Goal: Transaction & Acquisition: Subscribe to service/newsletter

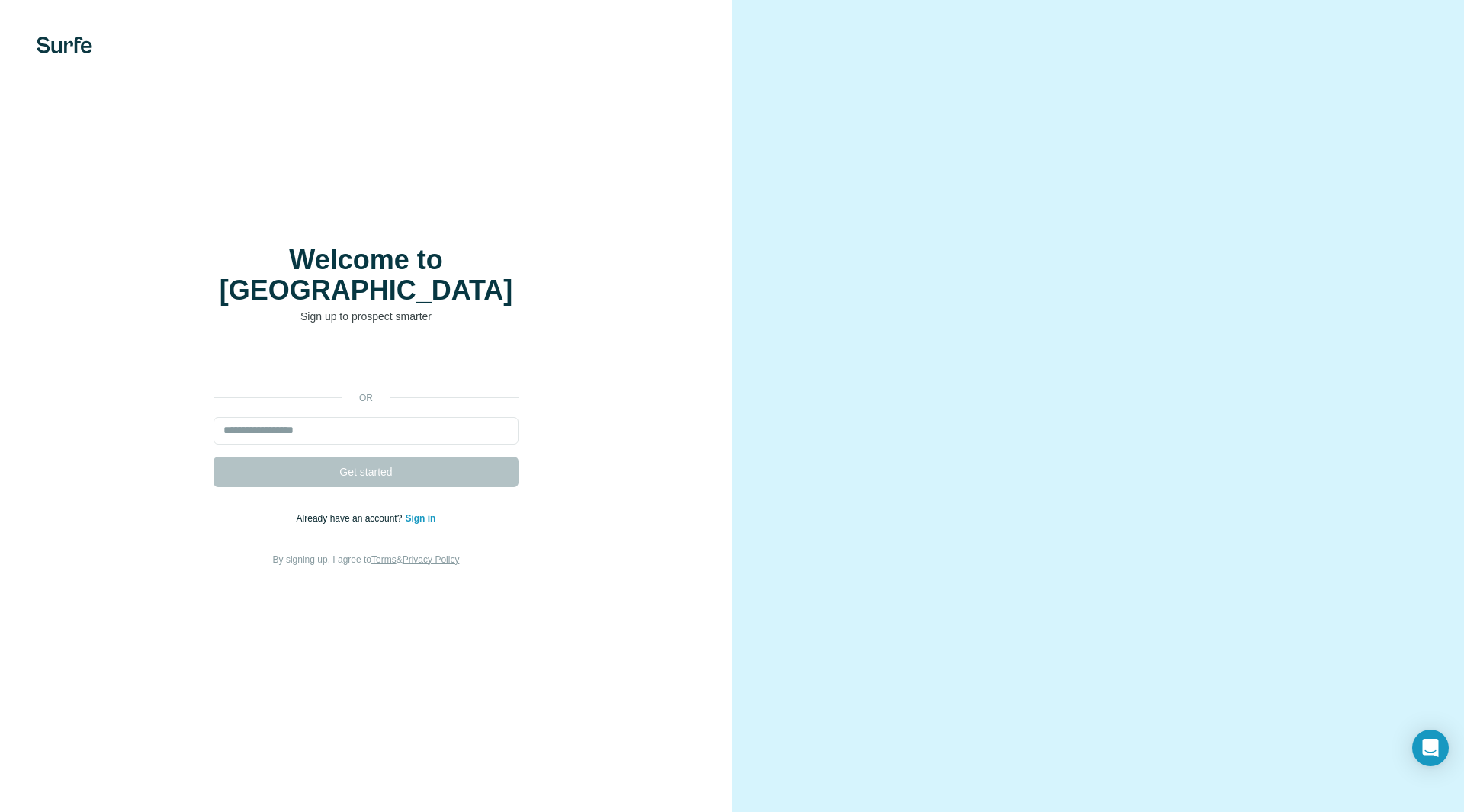
click at [354, 401] on div "or Get started Already have an account? Sign in By signing up, I agree to Terms…" at bounding box center [366, 458] width 671 height 220
click at [374, 420] on input "email" at bounding box center [366, 430] width 305 height 27
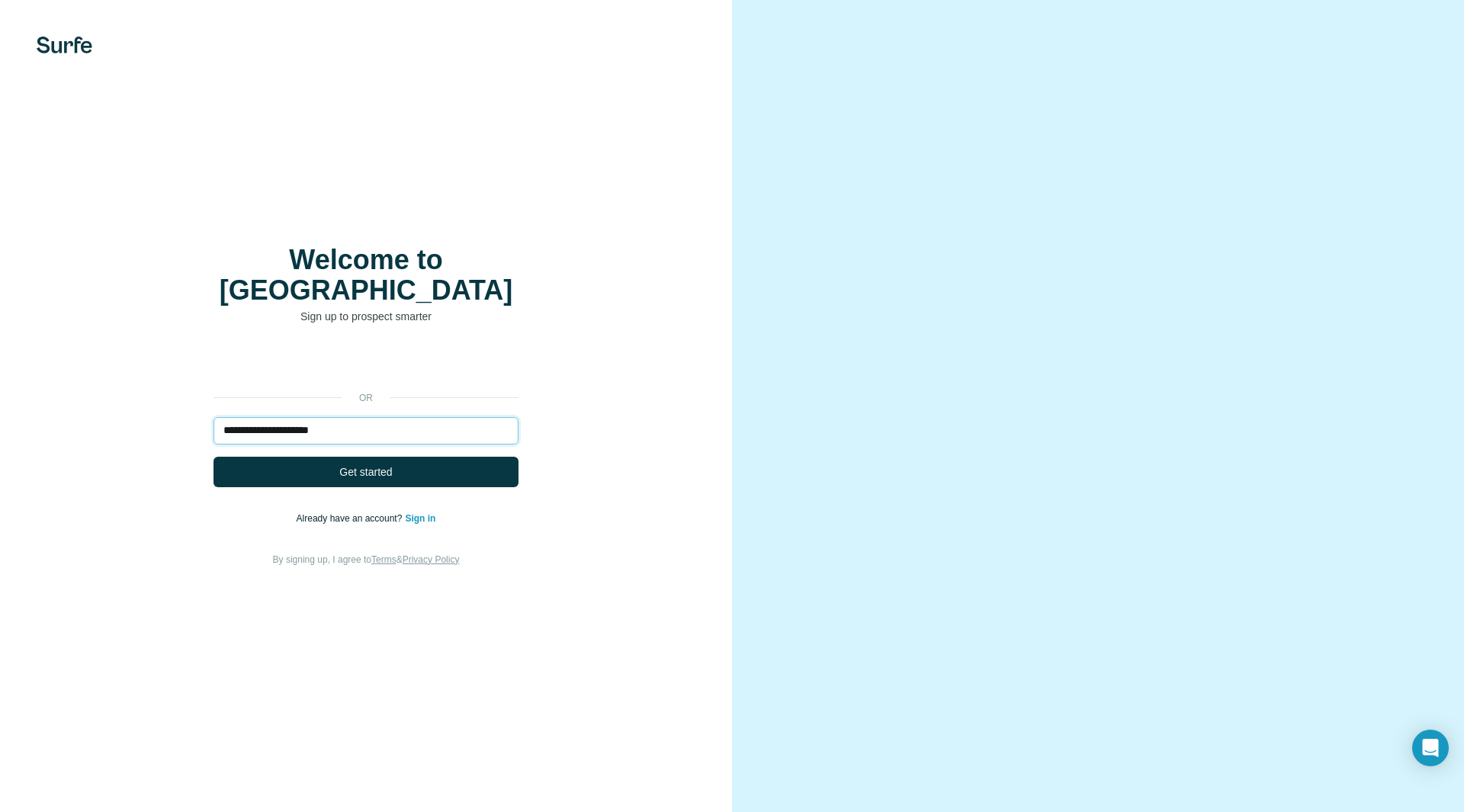
type input "**********"
click at [213, 456] on button "Get started" at bounding box center [366, 472] width 305 height 31
click at [398, 456] on button "Get started" at bounding box center [366, 472] width 305 height 31
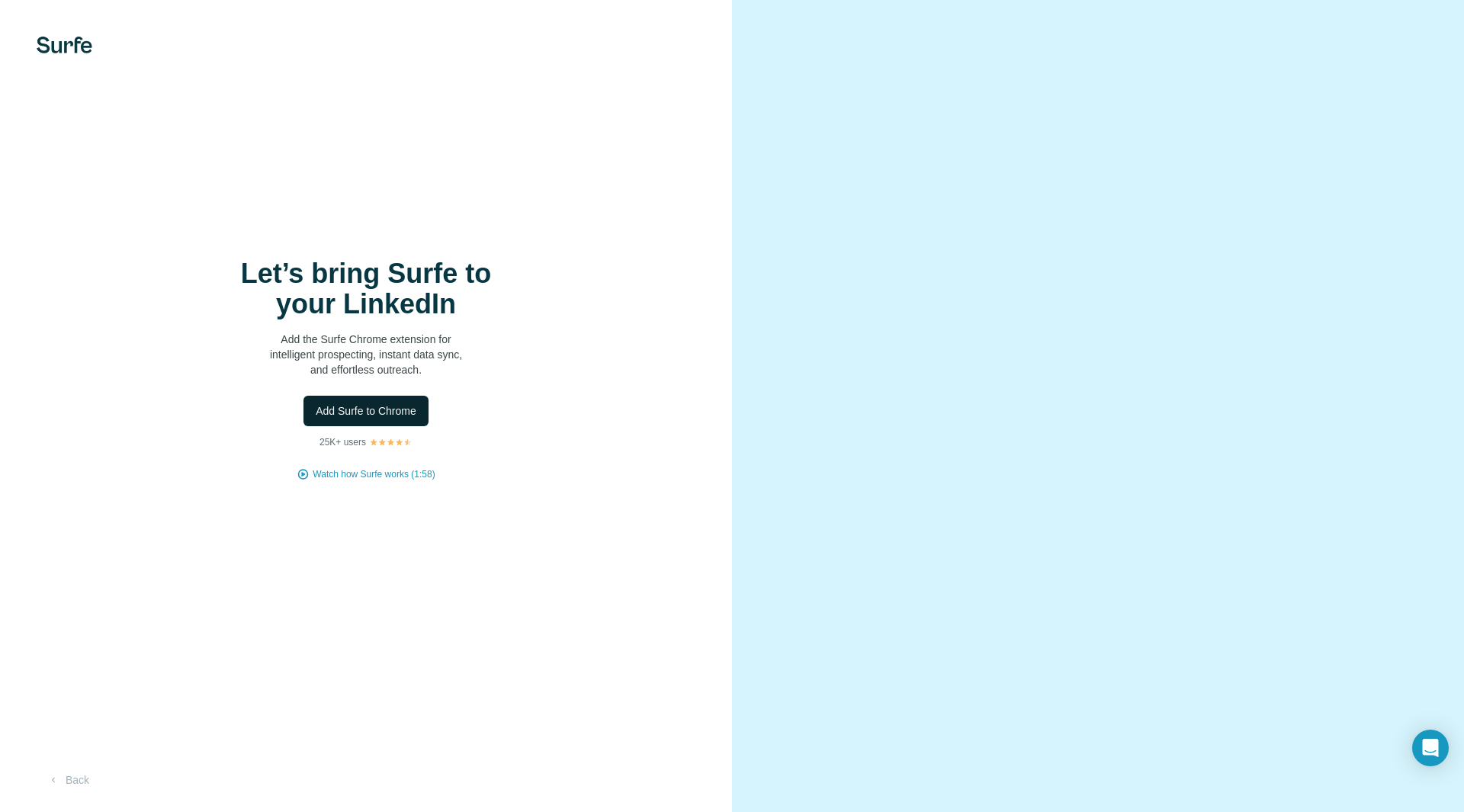
click at [409, 416] on span "Add Surfe to Chrome" at bounding box center [366, 411] width 101 height 15
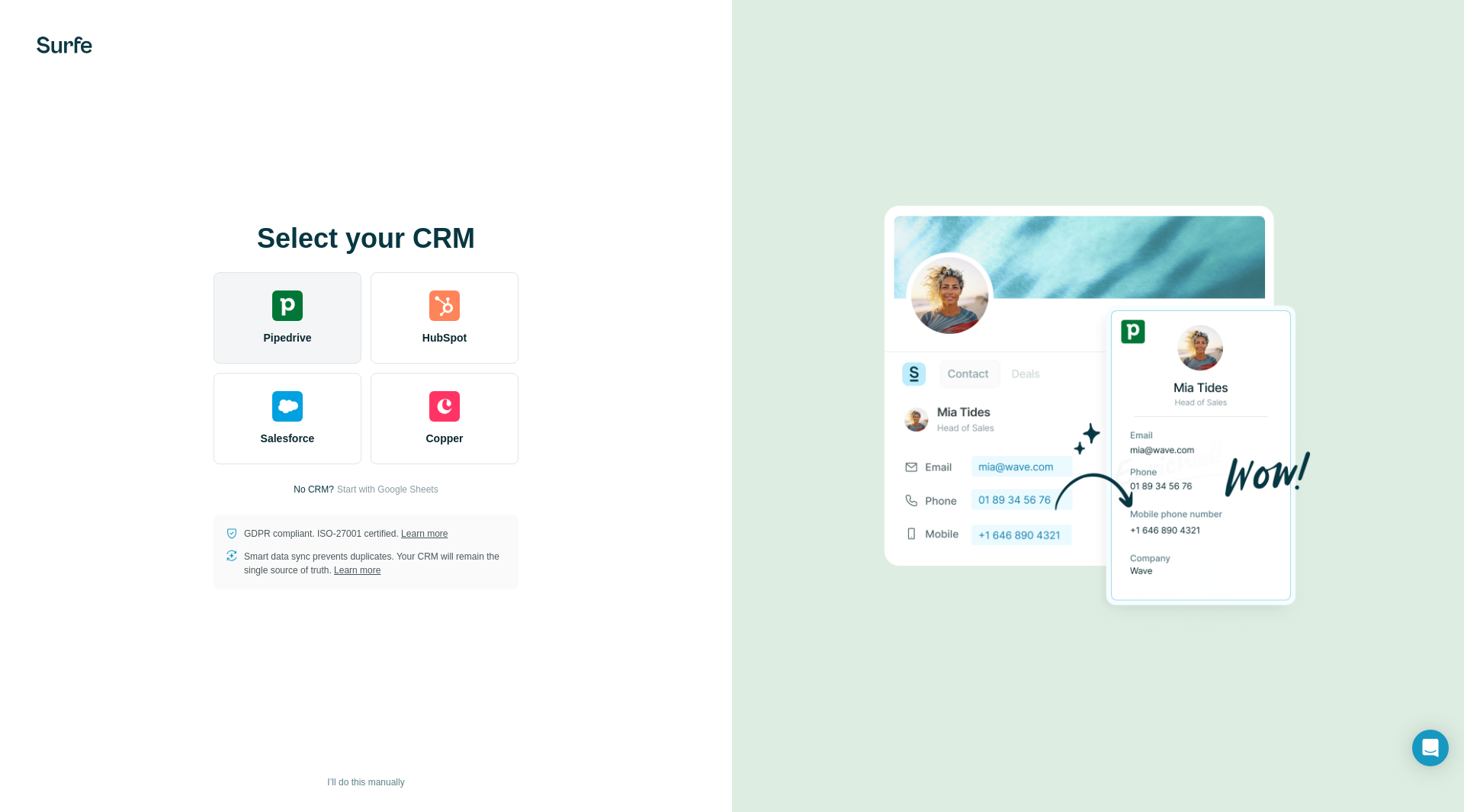
click at [302, 335] on span "Pipedrive" at bounding box center [286, 338] width 48 height 15
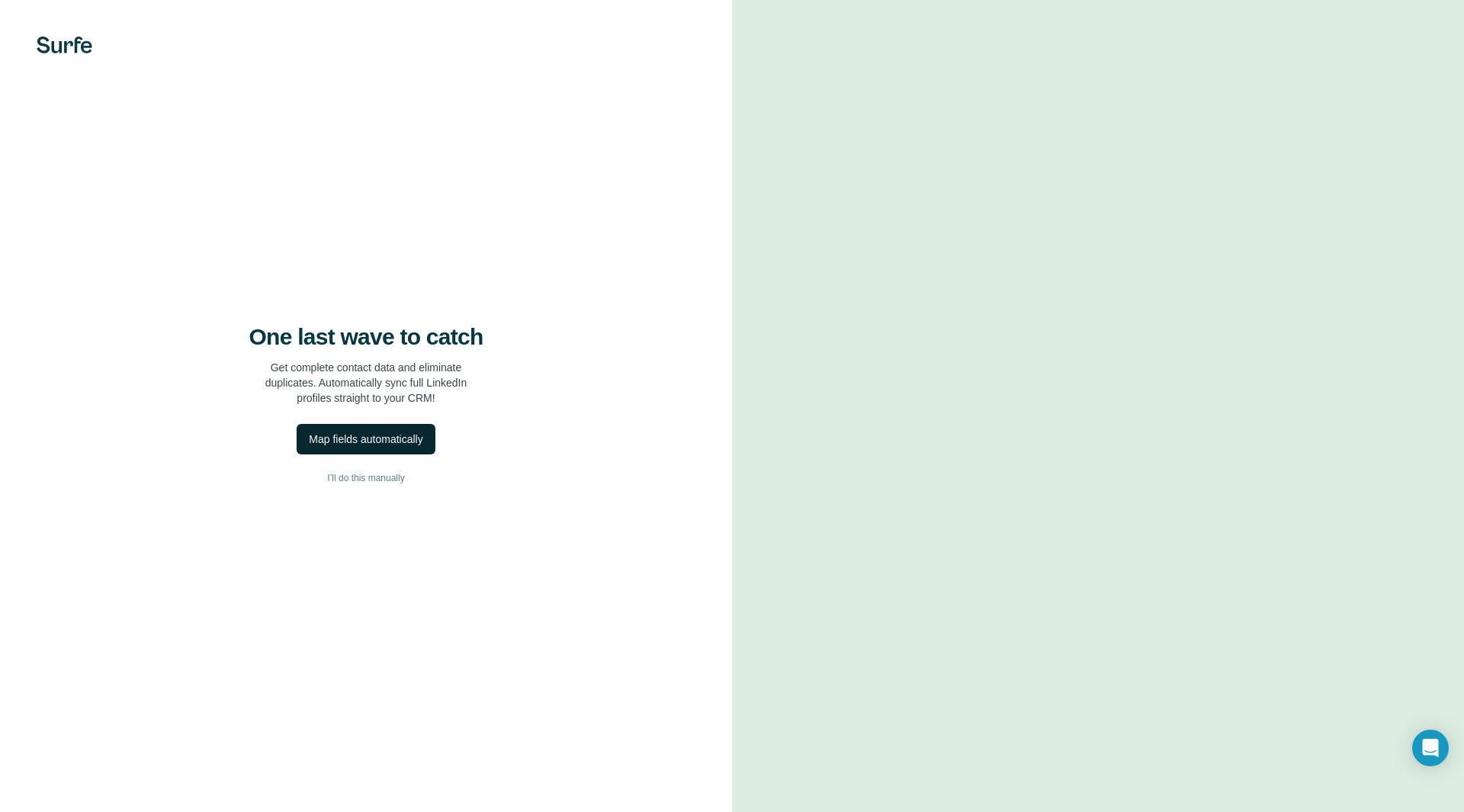
click at [368, 440] on div "Map fields automatically" at bounding box center [366, 438] width 113 height 15
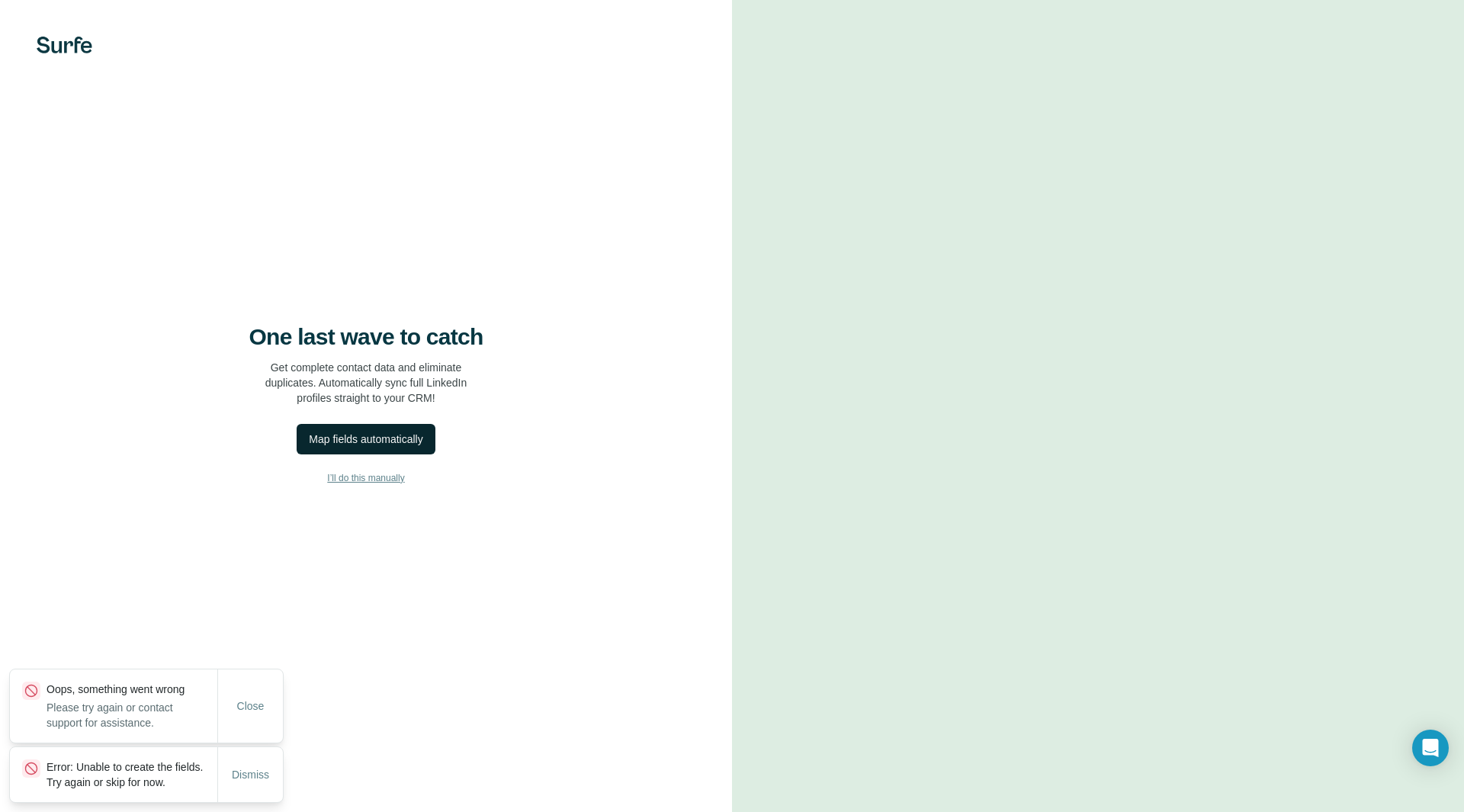
click at [376, 473] on span "I’ll do this manually" at bounding box center [366, 477] width 77 height 14
